Goal: Transaction & Acquisition: Purchase product/service

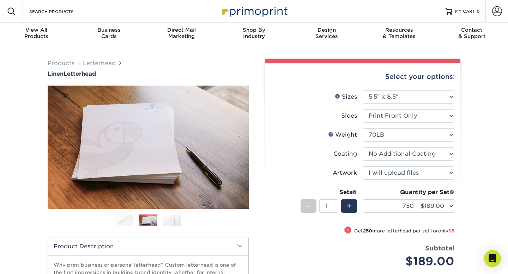
select select "5.50x8.50"
select select "upload"
select select "750 – $189.00"
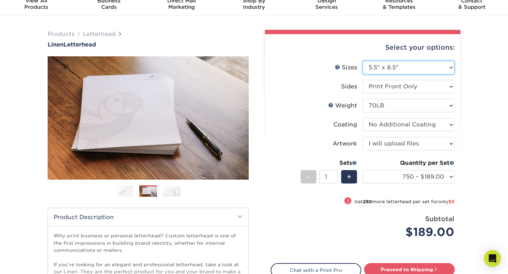
click at [441, 70] on select "Please Select 5.5" x 8.5" 8.5" x 11" 8.5" x 14" 11" x 17"" at bounding box center [409, 67] width 92 height 13
select select "8.50x11.00"
select select "-1"
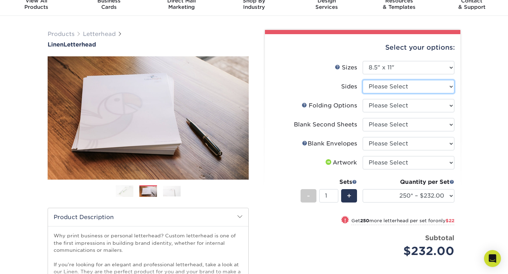
click at [435, 87] on select "Please Select Print Both Sides Print Front Only" at bounding box center [409, 86] width 92 height 13
select select "32d3c223-f82c-492b-b915-ba065a00862f"
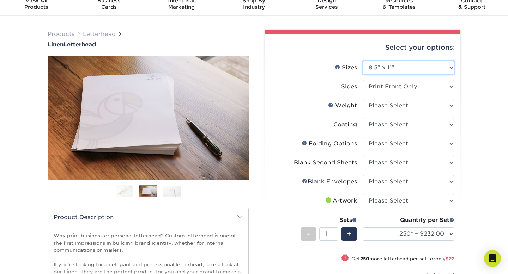
click at [450, 69] on select "Please Select 5.5" x 8.5" 8.5" x 11" 8.5" x 14" 11" x 17"" at bounding box center [409, 67] width 92 height 13
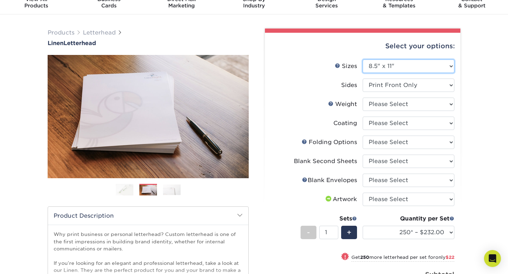
scroll to position [35, 0]
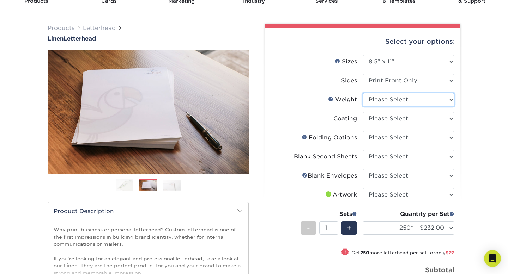
click at [430, 101] on select "Please Select 70LB" at bounding box center [409, 99] width 92 height 13
select select "70LB"
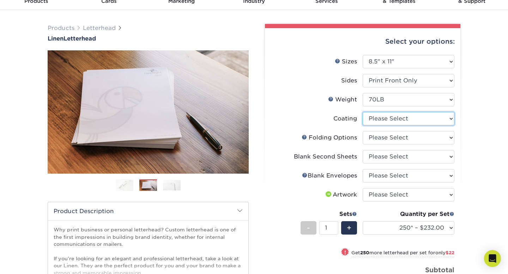
click at [449, 118] on select at bounding box center [409, 118] width 92 height 13
select select "3e7618de-abca-4bda-9f97-8b9129e913d8"
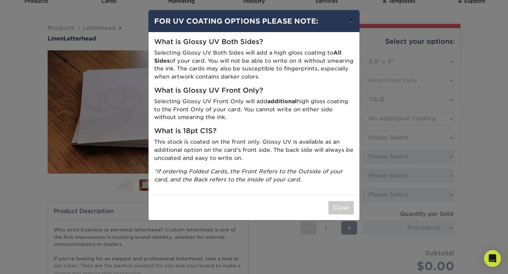
click at [352, 19] on button "×" at bounding box center [351, 20] width 16 height 20
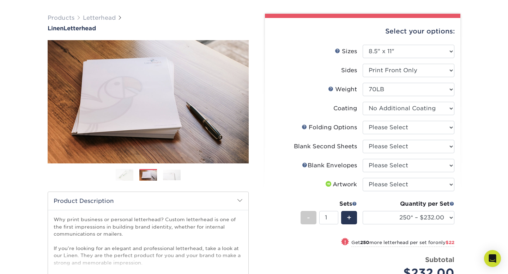
scroll to position [53, 0]
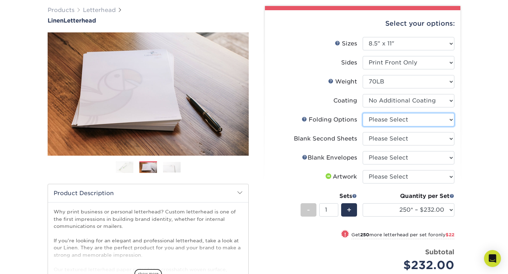
click at [450, 119] on select "Please Select FLAT - No Folding Accordion Fold Half-Fold (Vertical) Half-Fold (…" at bounding box center [409, 119] width 92 height 13
